Goal: Browse casually

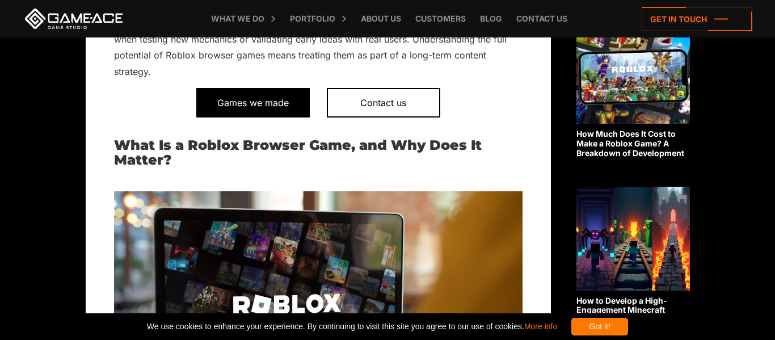
click at [241, 109] on span "Games we made" at bounding box center [252, 102] width 113 height 29
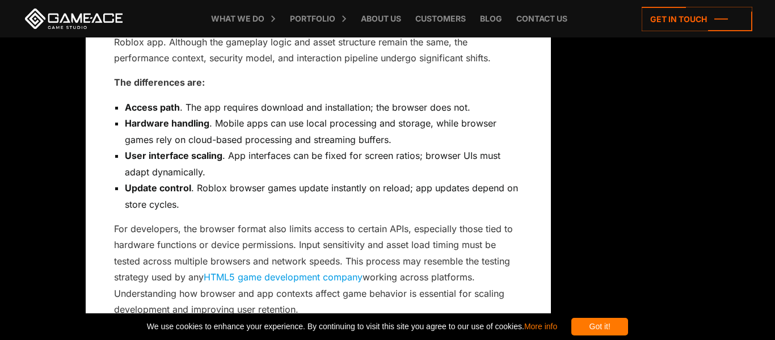
scroll to position [1691, 0]
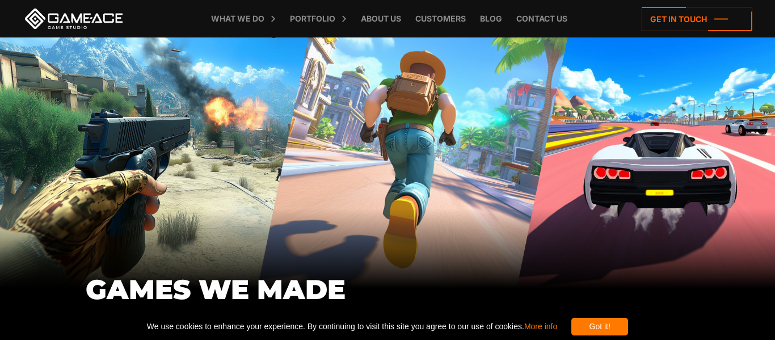
click at [624, 332] on div "Got it!" at bounding box center [599, 327] width 57 height 18
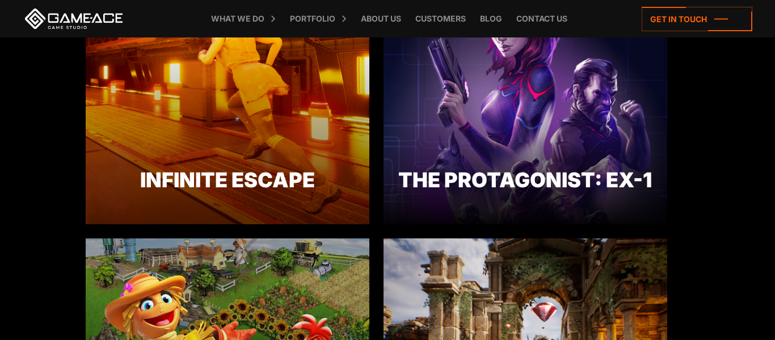
scroll to position [1130, 0]
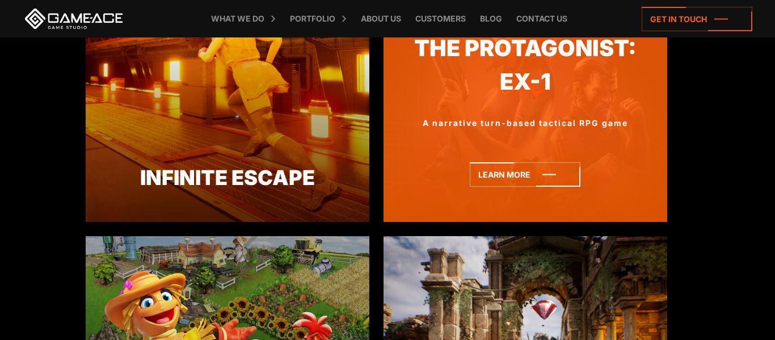
click at [614, 174] on div "The Protagonist: EX-1" at bounding box center [525, 177] width 284 height 31
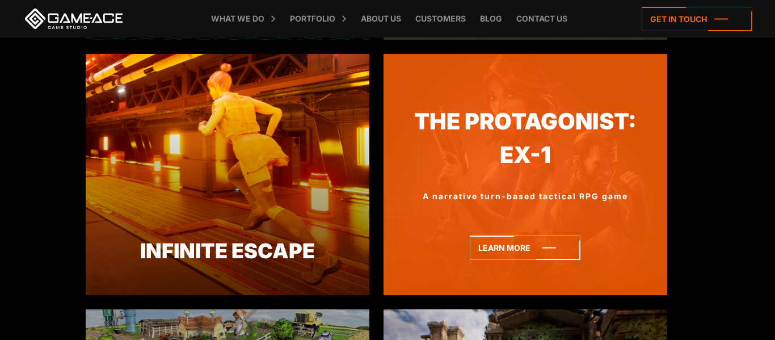
scroll to position [1056, 0]
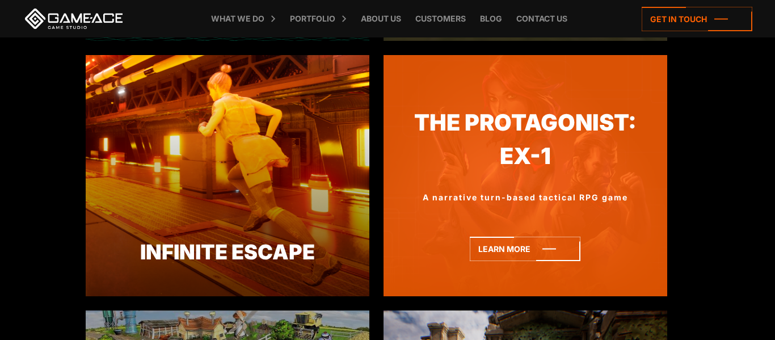
click at [606, 161] on div at bounding box center [525, 160] width 284 height 20
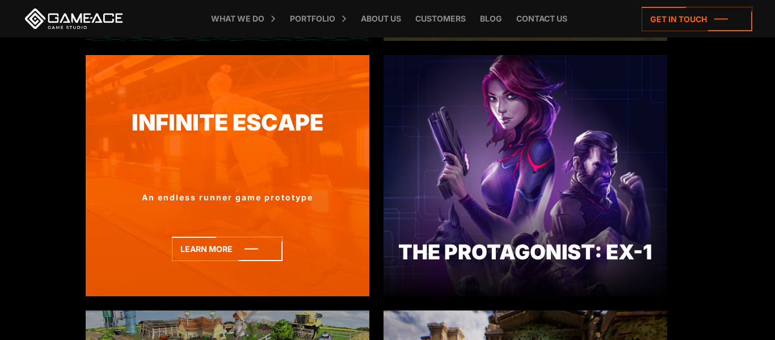
click at [116, 280] on img at bounding box center [228, 175] width 284 height 241
click at [117, 273] on div "Infinite Escape An endless runner game prototype Learn more" at bounding box center [228, 175] width 284 height 241
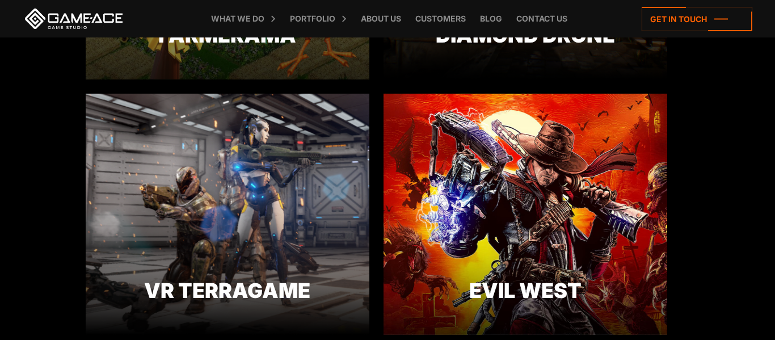
scroll to position [1527, 0]
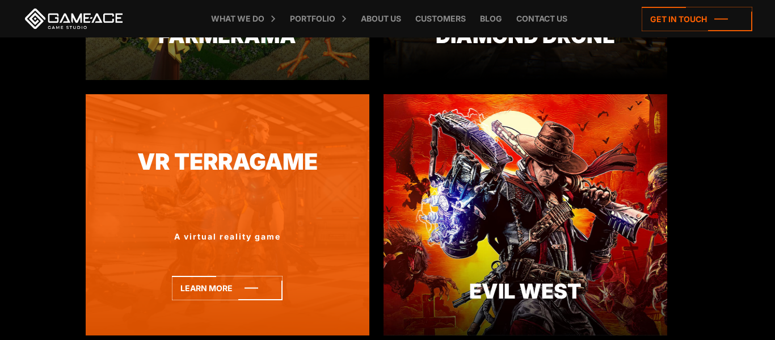
click at [130, 253] on img at bounding box center [228, 214] width 284 height 241
click at [207, 292] on icon at bounding box center [227, 288] width 111 height 24
